Goal: Task Accomplishment & Management: Manage account settings

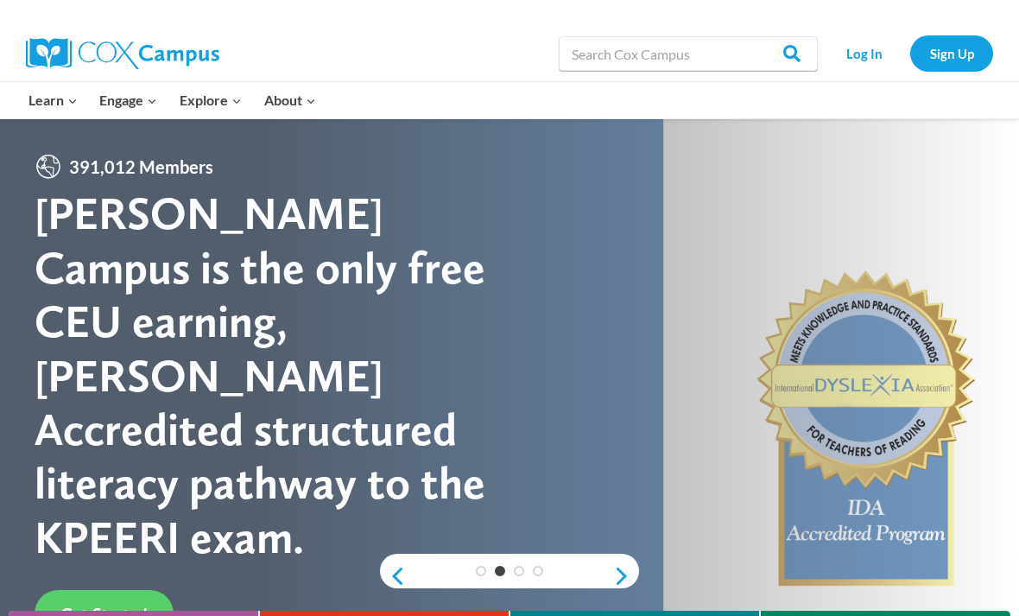
click at [871, 48] on link "Log In" at bounding box center [863, 52] width 75 height 35
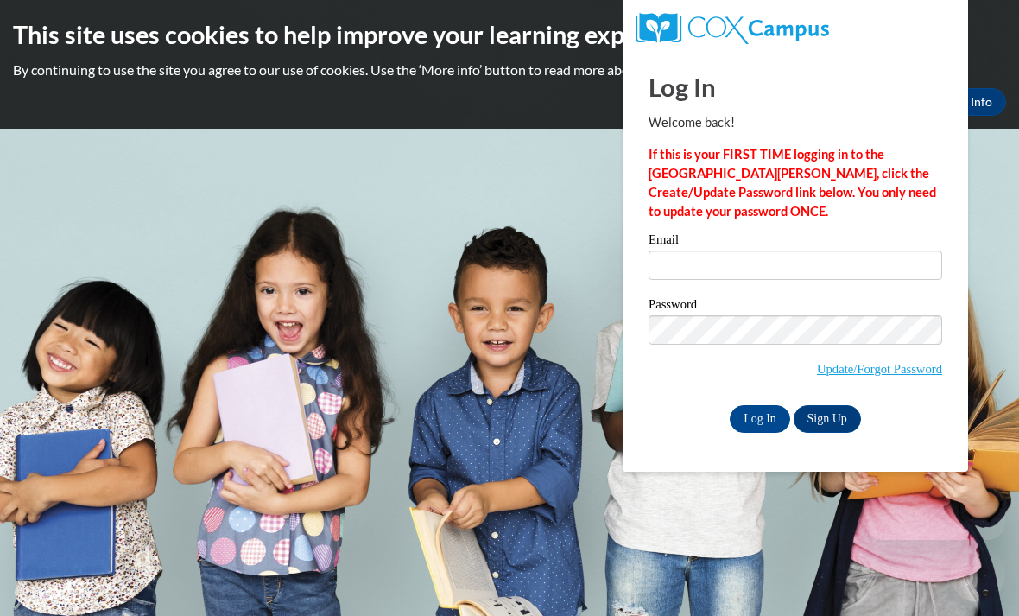
click at [756, 418] on input "Log In" at bounding box center [759, 419] width 60 height 28
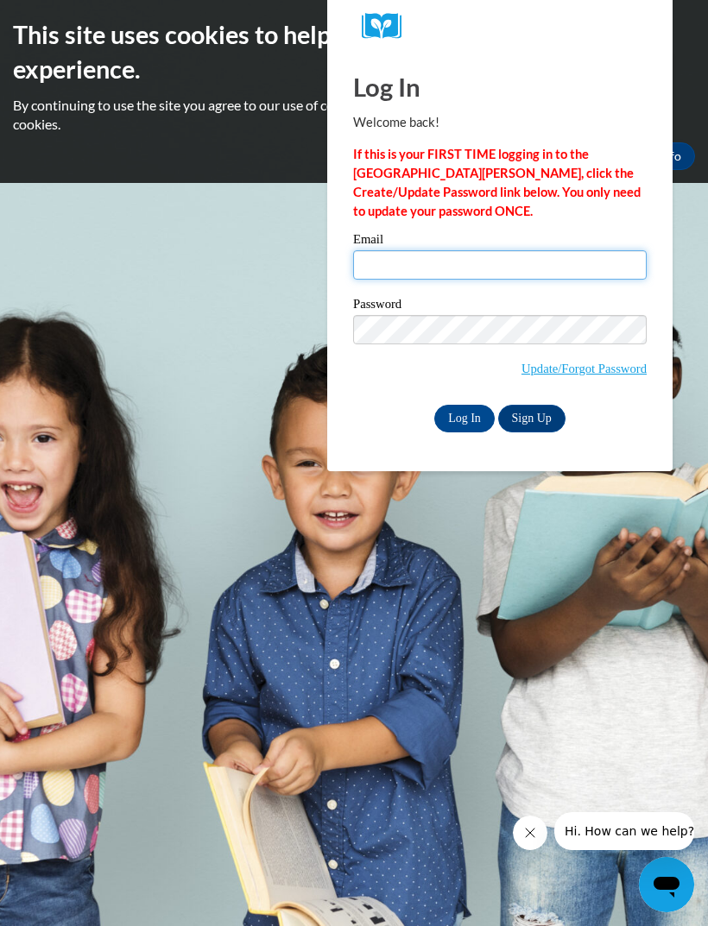
type input "[EMAIL_ADDRESS][DOMAIN_NAME]"
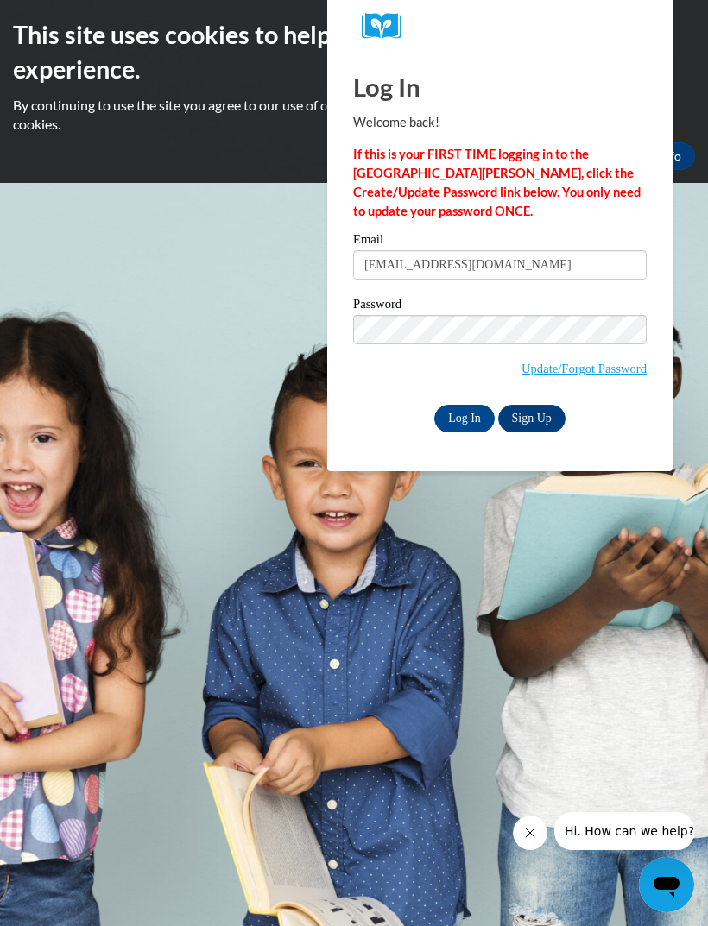
click at [464, 417] on input "Log In" at bounding box center [464, 419] width 60 height 28
